Goal: Task Accomplishment & Management: Manage account settings

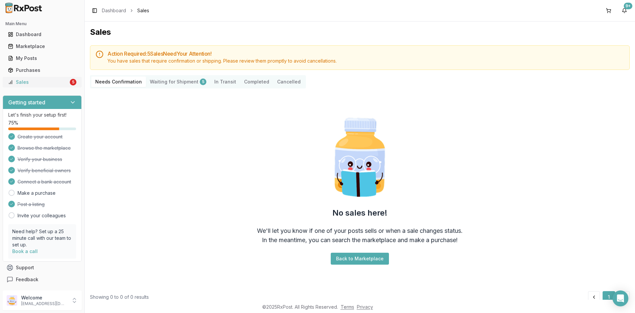
click at [57, 82] on div "Sales" at bounding box center [38, 82] width 61 height 7
click at [192, 82] on Shipment "Waiting for Shipment 5" at bounding box center [178, 81] width 65 height 11
click at [99, 82] on Confirmation "Needs Confirmation" at bounding box center [118, 81] width 55 height 11
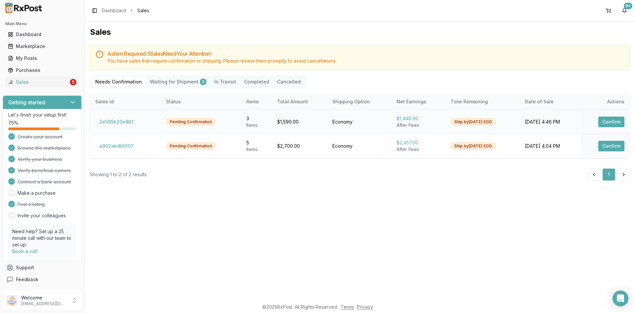
click at [611, 121] on button "Confirm" at bounding box center [611, 121] width 26 height 11
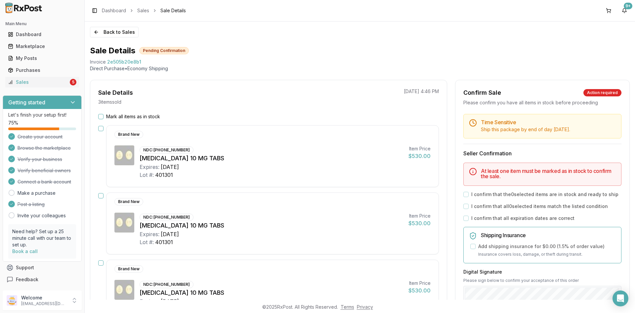
click at [102, 114] on button "Mark all items as in stock" at bounding box center [100, 116] width 5 height 5
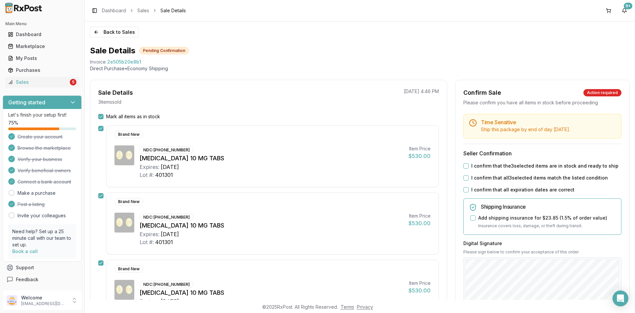
click at [463, 165] on button "I confirm that the 3 selected items are in stock and ready to ship" at bounding box center [465, 165] width 5 height 5
click at [466, 178] on button "I confirm that all 3 selected items match the listed condition" at bounding box center [465, 177] width 5 height 5
click at [463, 189] on button "I confirm that all expiration dates are correct" at bounding box center [465, 189] width 5 height 5
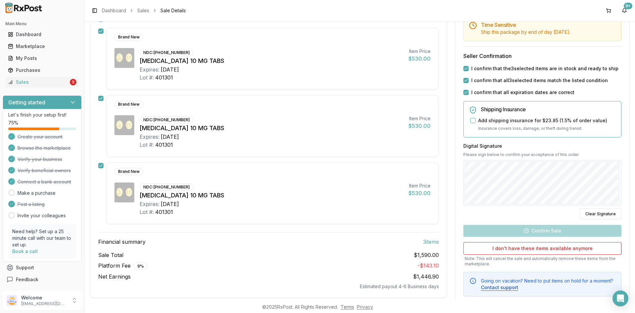
scroll to position [99, 0]
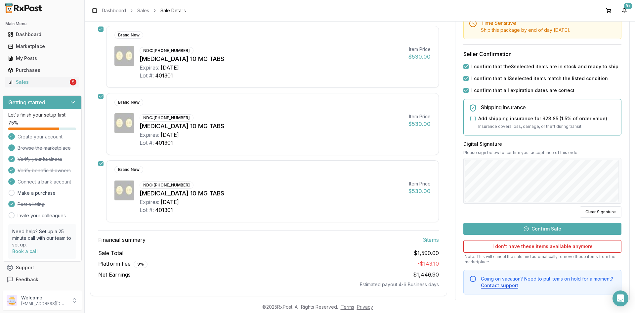
click at [546, 225] on button "Confirm Sale" at bounding box center [542, 229] width 158 height 12
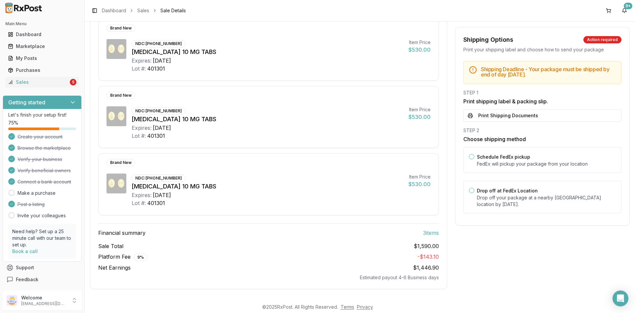
scroll to position [94, 0]
click at [498, 114] on button "Print Shipping Documents" at bounding box center [542, 115] width 158 height 13
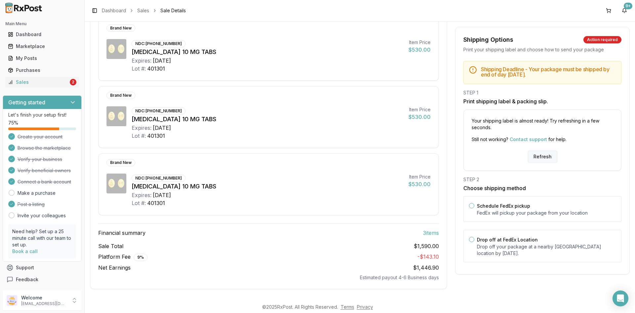
click at [536, 161] on button "Refresh" at bounding box center [542, 157] width 29 height 12
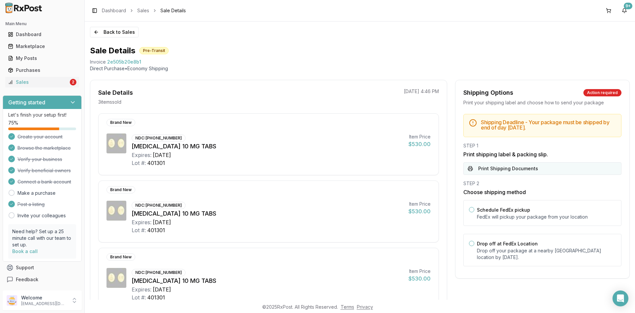
click at [520, 166] on button "Print Shipping Documents" at bounding box center [542, 168] width 158 height 13
click at [45, 82] on div "Sales" at bounding box center [38, 82] width 61 height 7
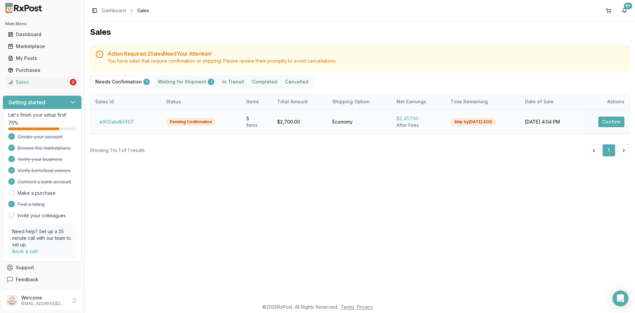
click at [604, 125] on button "Confirm" at bounding box center [611, 121] width 26 height 11
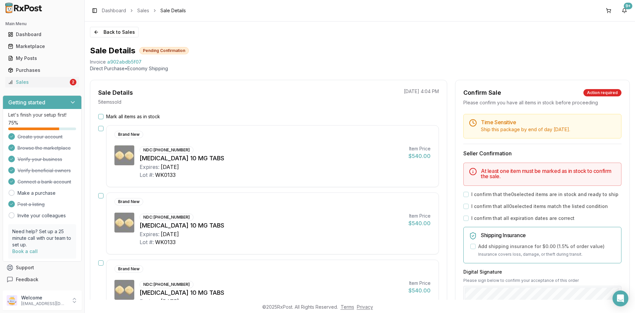
click at [103, 115] on button "Mark all items as in stock" at bounding box center [100, 116] width 5 height 5
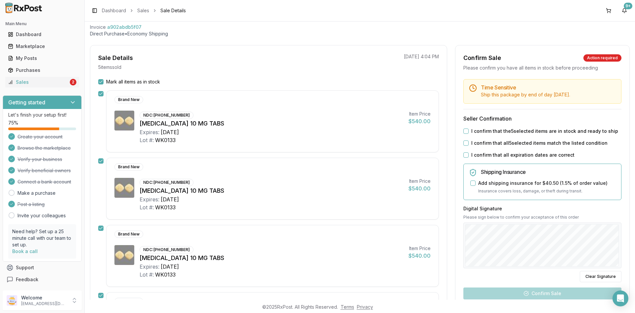
scroll to position [33, 0]
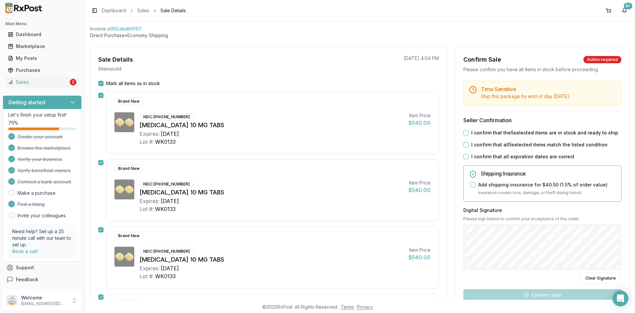
click at [464, 133] on button "I confirm that the 5 selected items are in stock and ready to ship" at bounding box center [465, 132] width 5 height 5
click at [464, 144] on button "I confirm that all 5 selected items match the listed condition" at bounding box center [465, 144] width 5 height 5
click at [464, 156] on button "I confirm that all expiration dates are correct" at bounding box center [465, 156] width 5 height 5
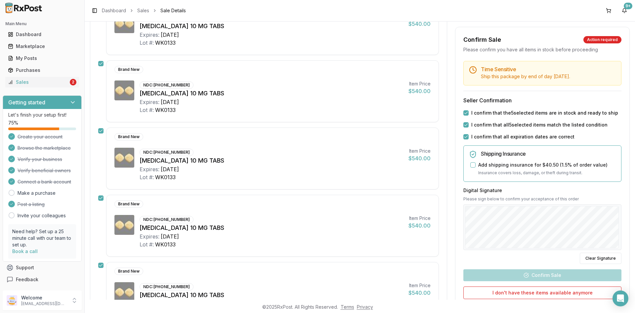
scroll to position [132, 0]
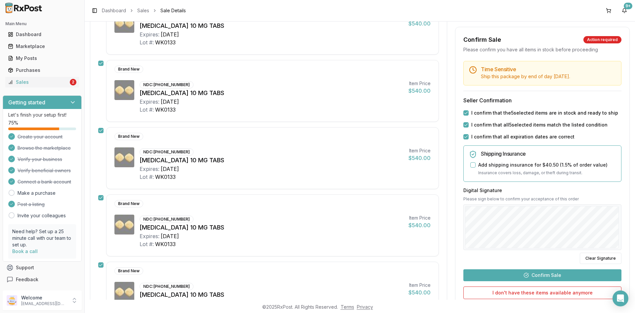
click at [564, 277] on button "Confirm Sale" at bounding box center [542, 275] width 158 height 12
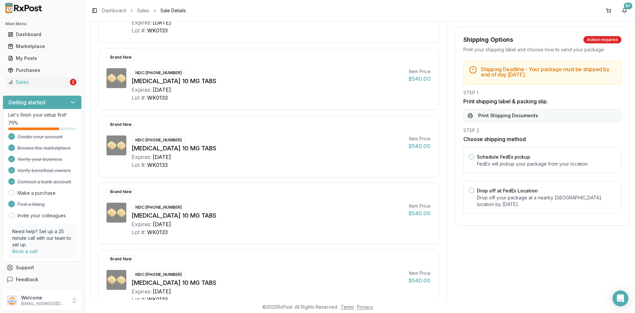
click at [489, 117] on button "Print Shipping Documents" at bounding box center [542, 115] width 158 height 13
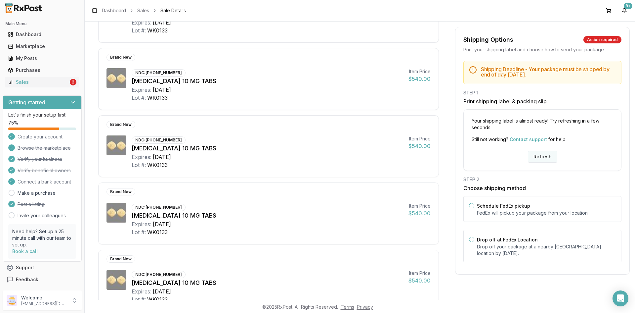
click at [544, 154] on button "Refresh" at bounding box center [542, 157] width 29 height 12
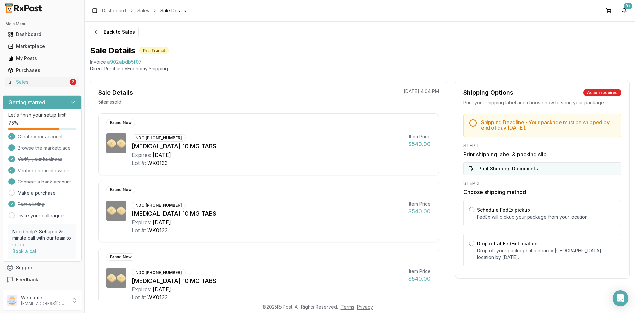
click at [534, 166] on button "Print Shipping Documents" at bounding box center [542, 168] width 158 height 13
click at [70, 79] on div "2" at bounding box center [73, 82] width 7 height 7
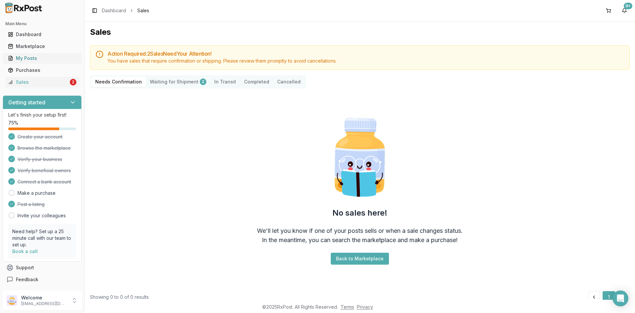
click at [44, 63] on link "My Posts" at bounding box center [42, 58] width 74 height 12
